Goal: Find specific page/section: Find specific page/section

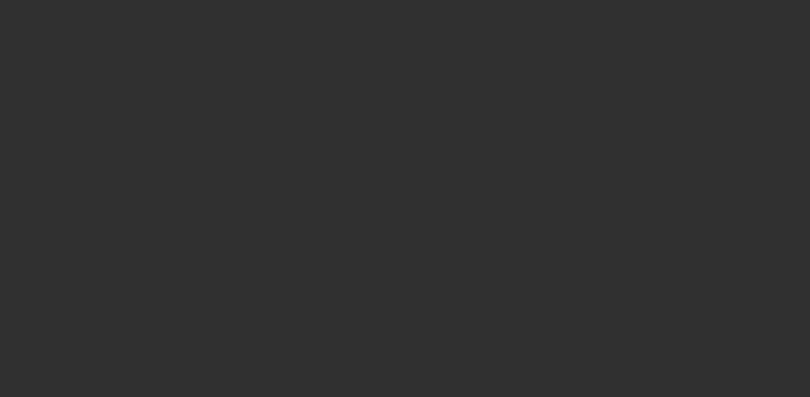
select select "10"
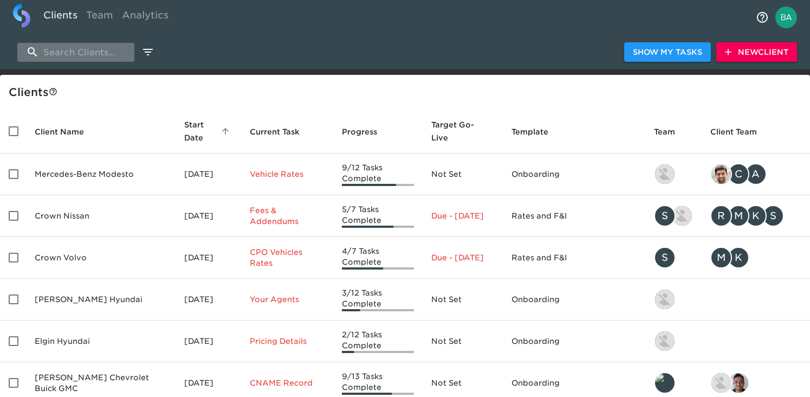
click at [57, 48] on input "search" at bounding box center [75, 52] width 117 height 19
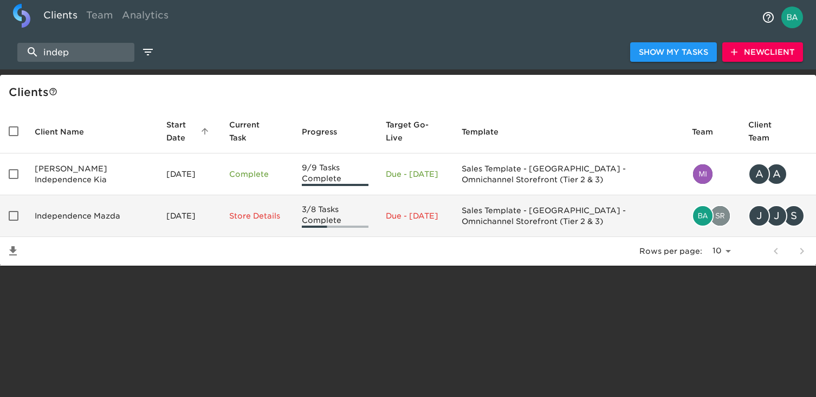
type input "indep"
click at [89, 210] on td "Independence Mazda" at bounding box center [92, 216] width 132 height 42
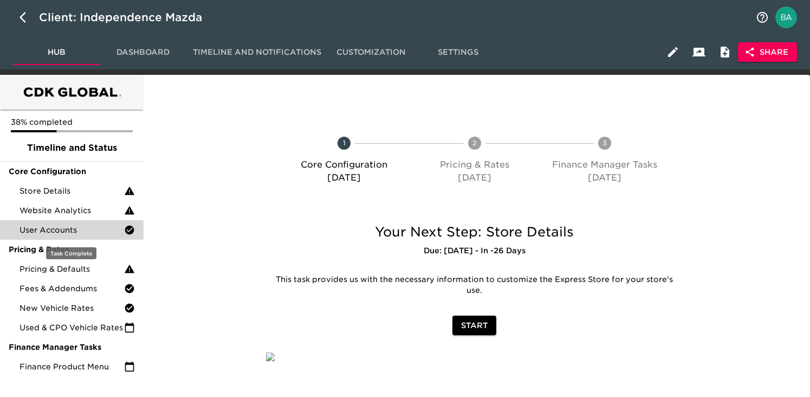
click at [60, 229] on span "User Accounts" at bounding box center [72, 229] width 105 height 11
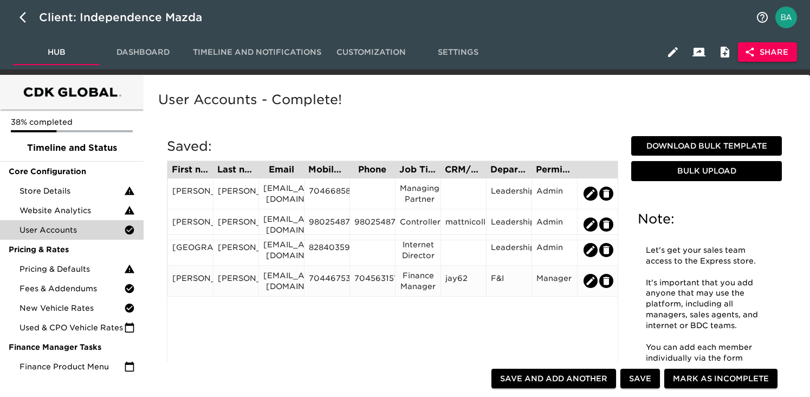
click at [286, 280] on div "jarellevans@independencemazda.com" at bounding box center [281, 281] width 36 height 22
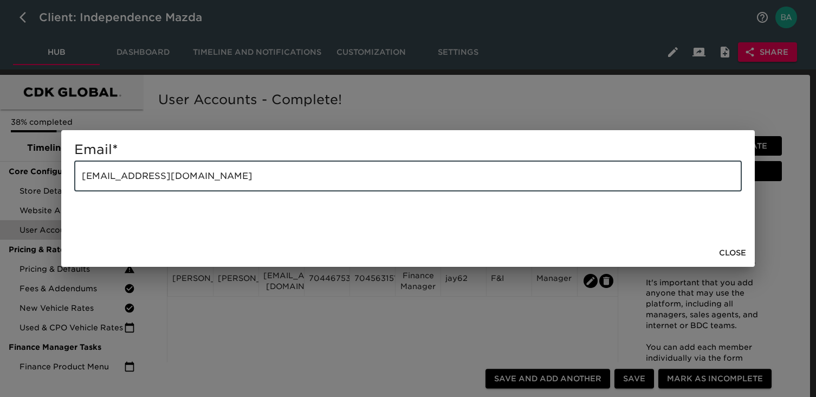
click at [140, 174] on input "jarellevans@independencemazda.com" at bounding box center [407, 176] width 667 height 30
click at [411, 92] on div "Email * jarellevans@independencemazda.com ​ Close" at bounding box center [408, 198] width 816 height 397
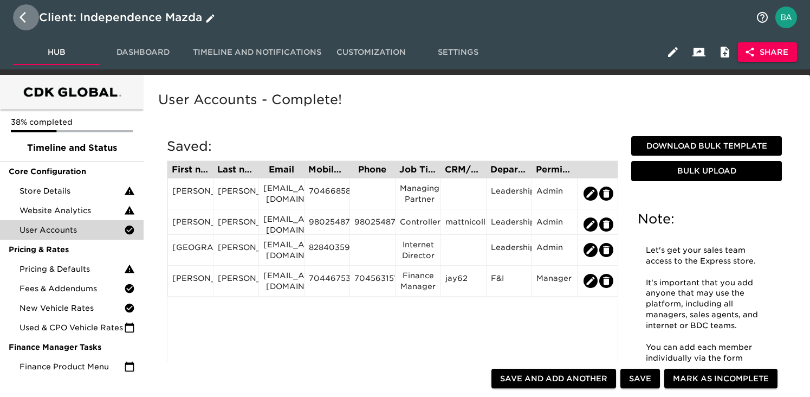
click at [21, 16] on icon "button" at bounding box center [23, 17] width 7 height 11
select select "10"
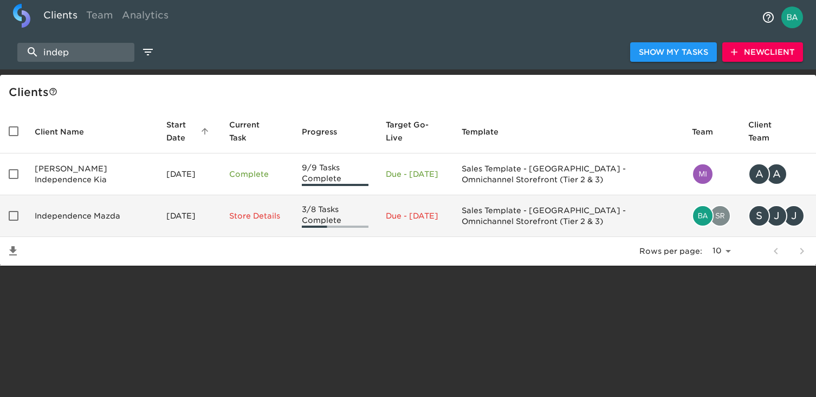
click at [85, 212] on td "Independence Mazda" at bounding box center [92, 216] width 132 height 42
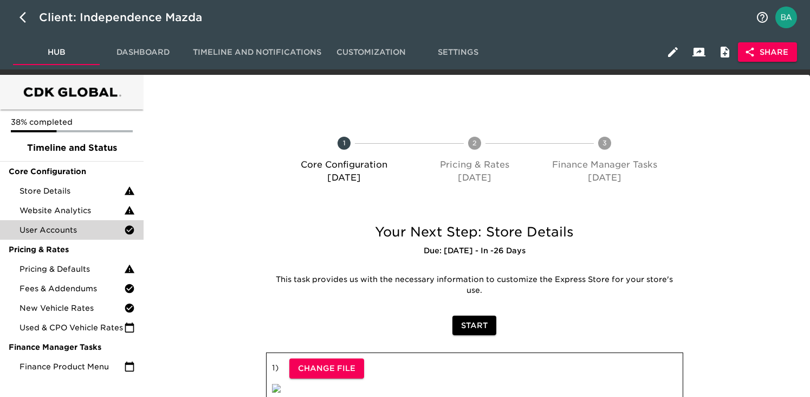
click at [146, 46] on span "Dashboard" at bounding box center [143, 53] width 74 height 14
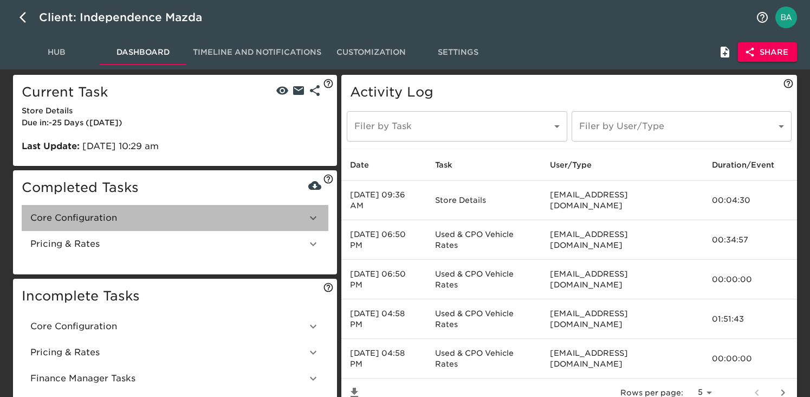
click at [125, 224] on div "Core Configuration" at bounding box center [175, 218] width 307 height 26
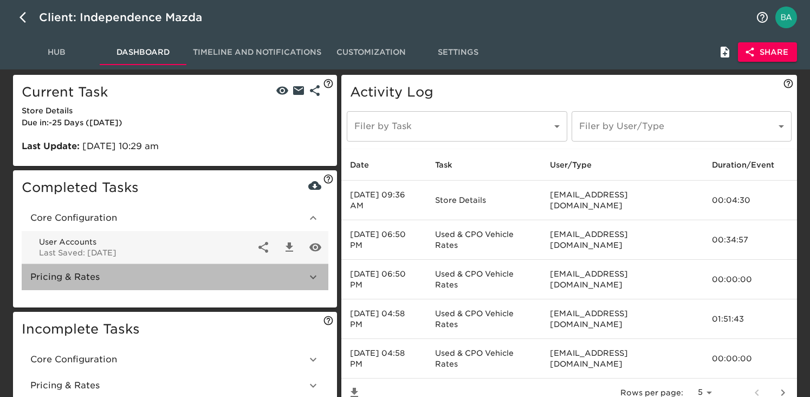
click at [88, 274] on span "Pricing & Rates" at bounding box center [168, 276] width 276 height 13
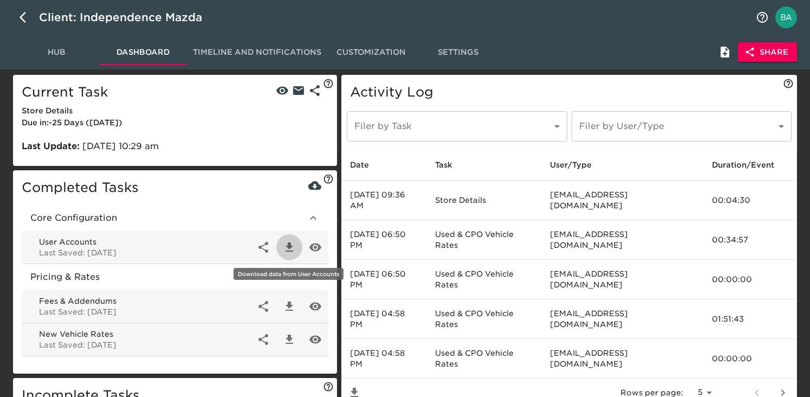
click at [289, 249] on icon "button" at bounding box center [289, 247] width 13 height 13
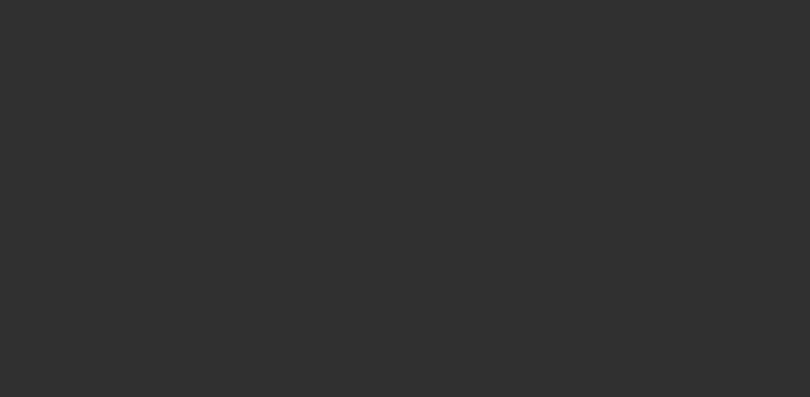
select select "10"
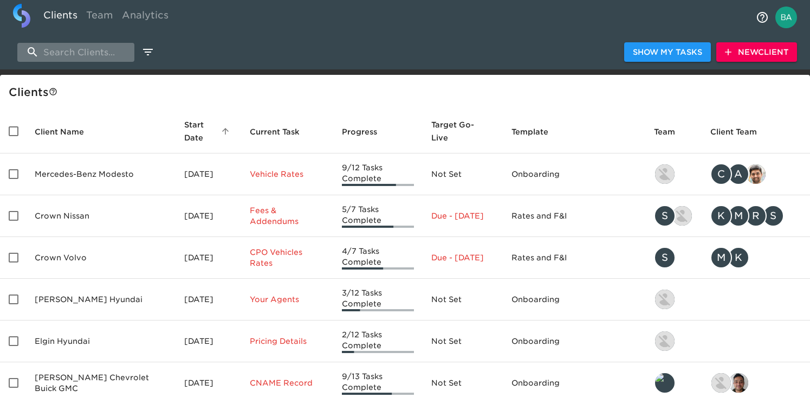
click at [86, 53] on input "search" at bounding box center [75, 52] width 117 height 19
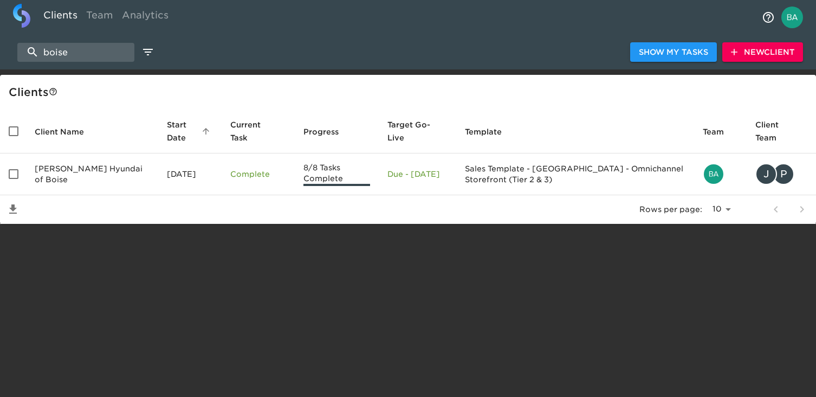
type input "boise"
click at [95, 163] on td "Kendall Hyundai of Boise" at bounding box center [92, 174] width 132 height 42
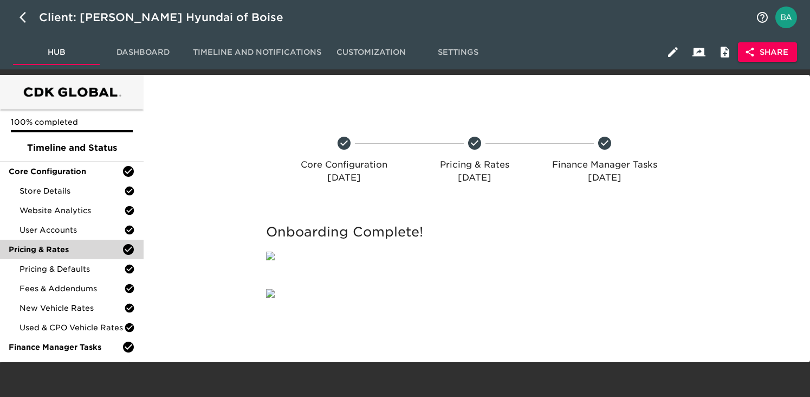
scroll to position [23, 0]
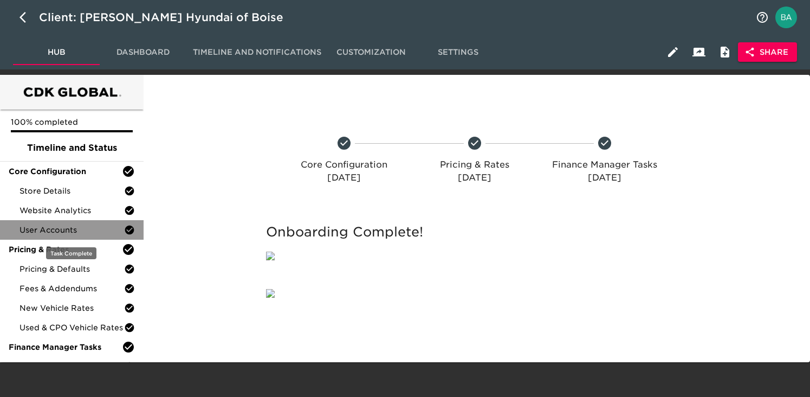
click at [59, 224] on span "User Accounts" at bounding box center [72, 229] width 105 height 11
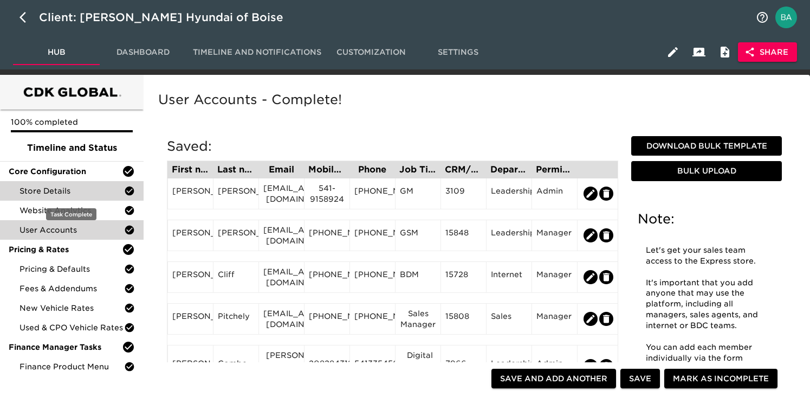
click at [53, 189] on span "Store Details" at bounding box center [72, 190] width 105 height 11
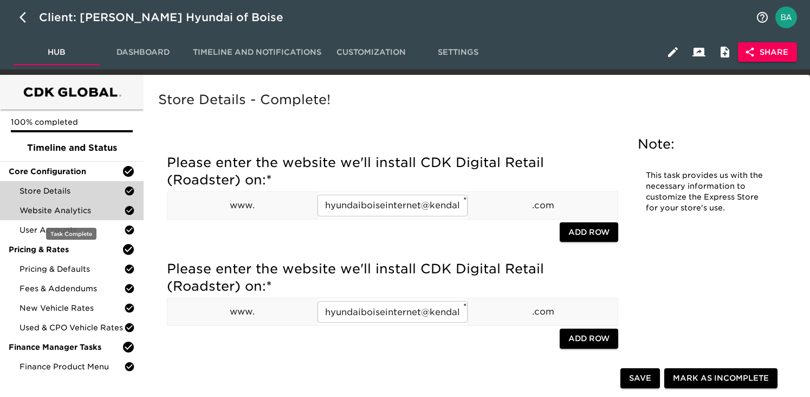
click at [75, 206] on span "Website Analytics" at bounding box center [72, 210] width 105 height 11
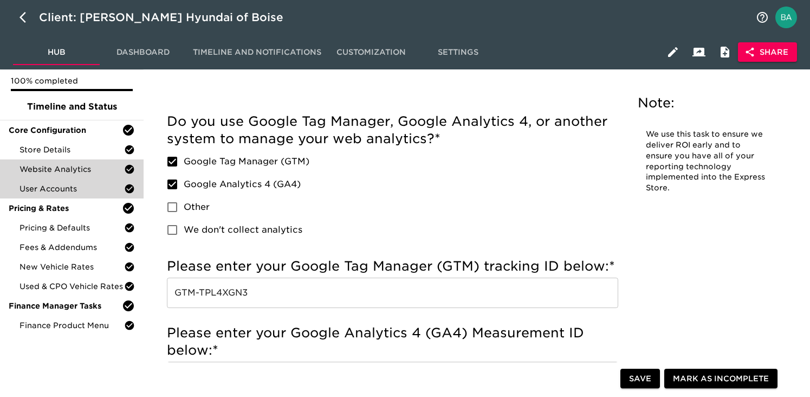
scroll to position [52, 0]
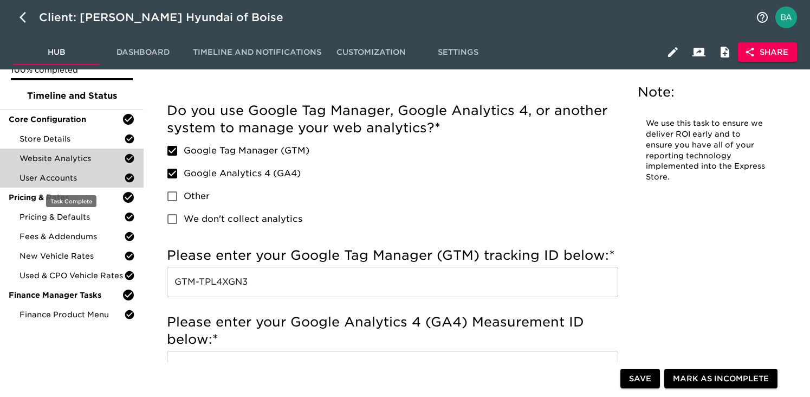
click at [73, 178] on span "User Accounts" at bounding box center [72, 177] width 105 height 11
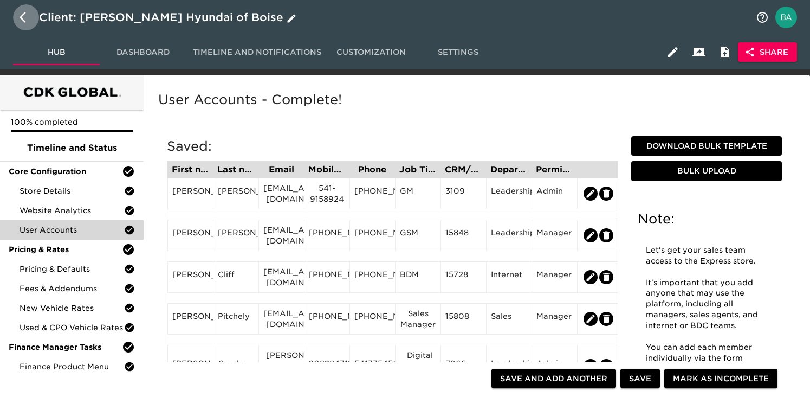
click at [22, 22] on icon "button" at bounding box center [26, 17] width 13 height 13
select select "10"
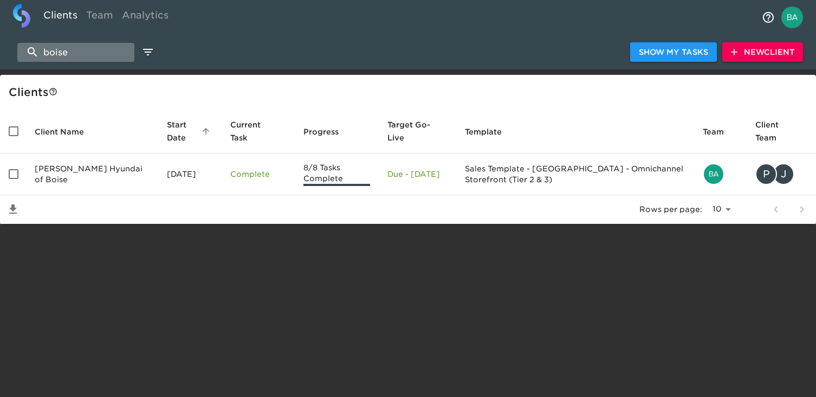
click at [94, 56] on input "boise" at bounding box center [75, 52] width 117 height 19
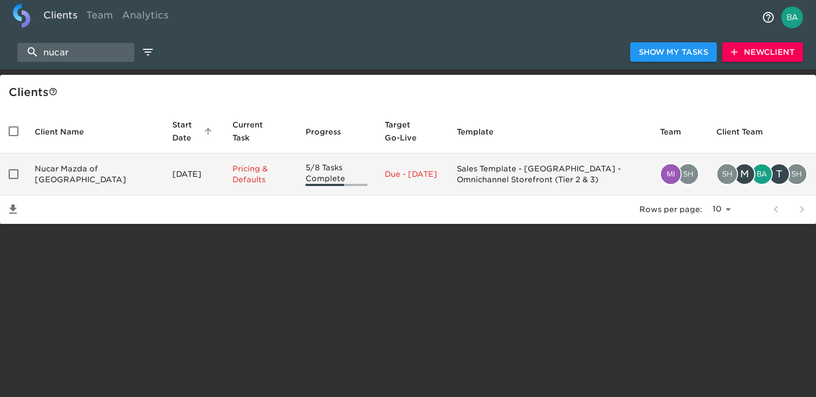
type input "nucar"
click at [76, 173] on td "Nucar Mazda of New Castle" at bounding box center [95, 174] width 138 height 42
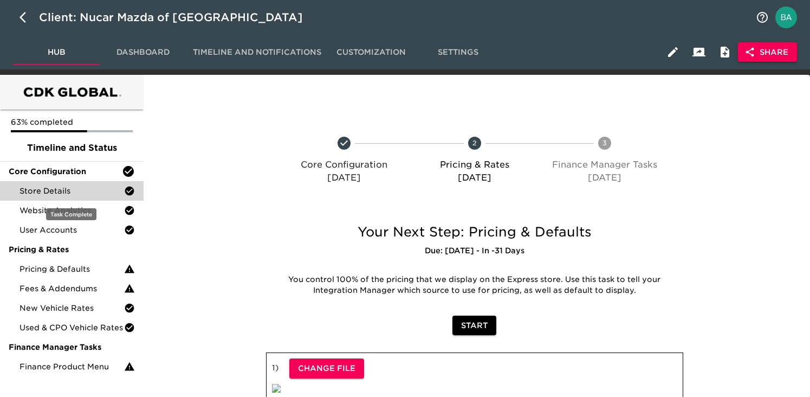
click at [64, 193] on span "Store Details" at bounding box center [72, 190] width 105 height 11
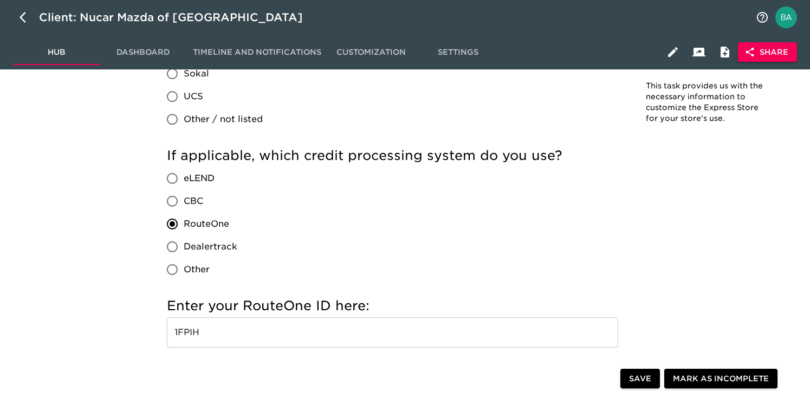
scroll to position [1150, 0]
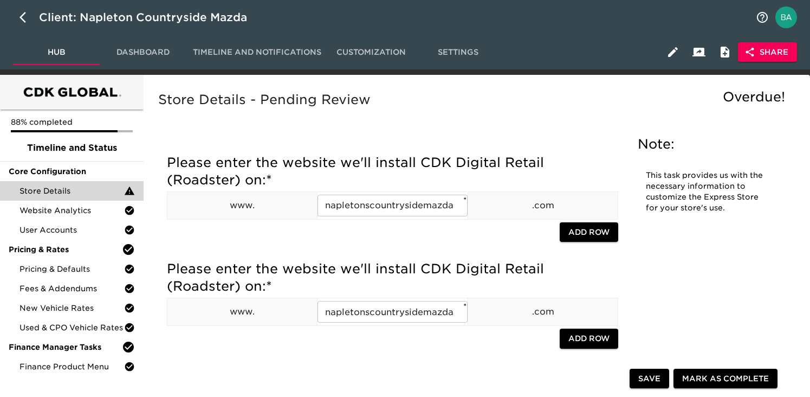
scroll to position [330, 0]
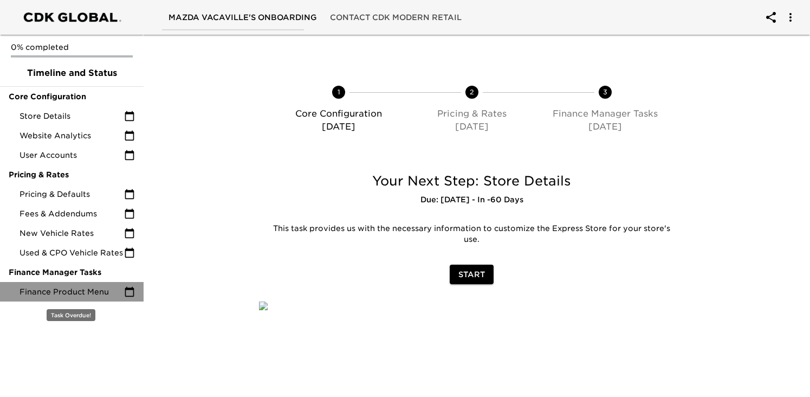
click at [72, 291] on span "Finance Product Menu" at bounding box center [72, 291] width 105 height 11
